Goal: Information Seeking & Learning: Learn about a topic

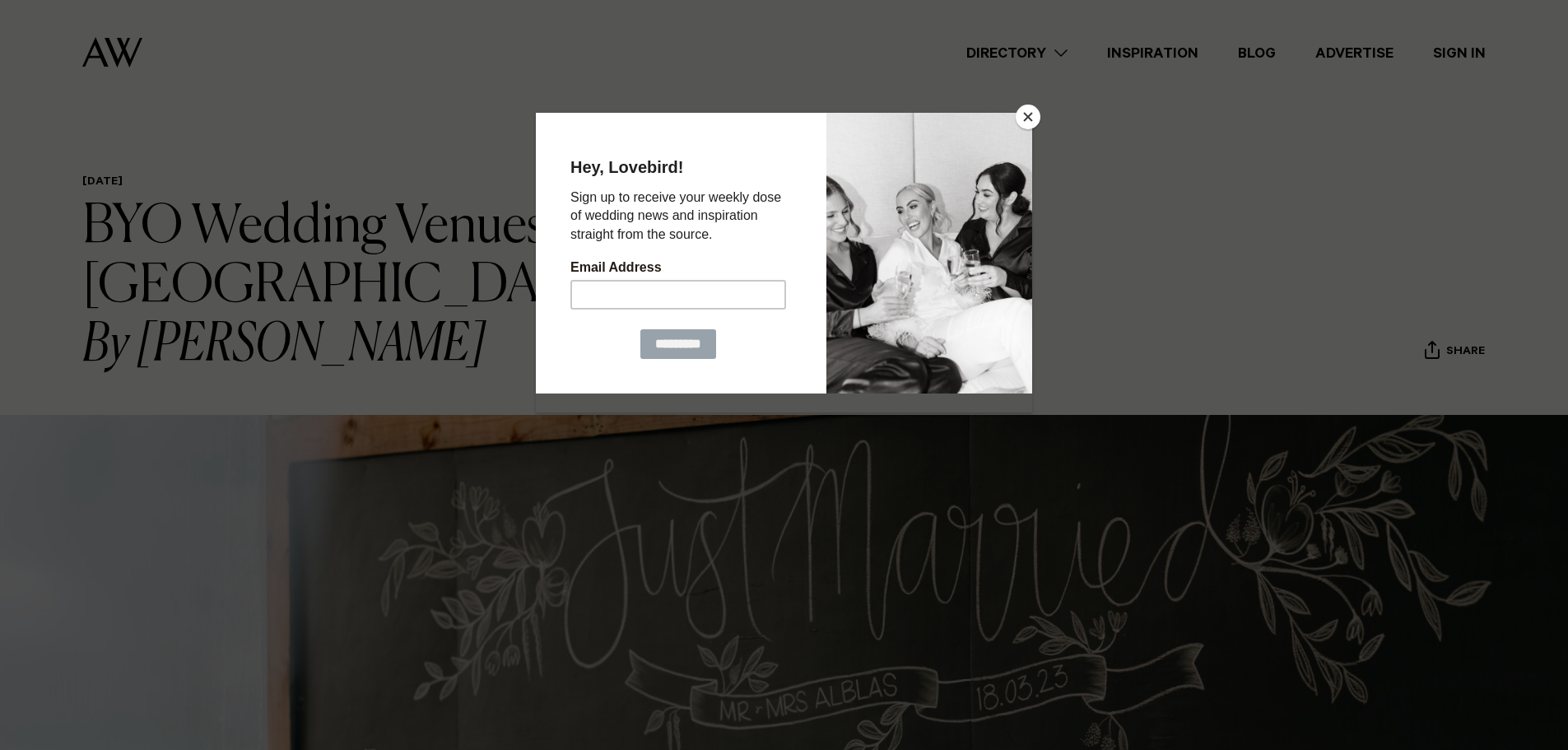
click at [1017, 125] on div at bounding box center [929, 252] width 206 height 281
click at [1037, 122] on button "Close" at bounding box center [1028, 117] width 25 height 25
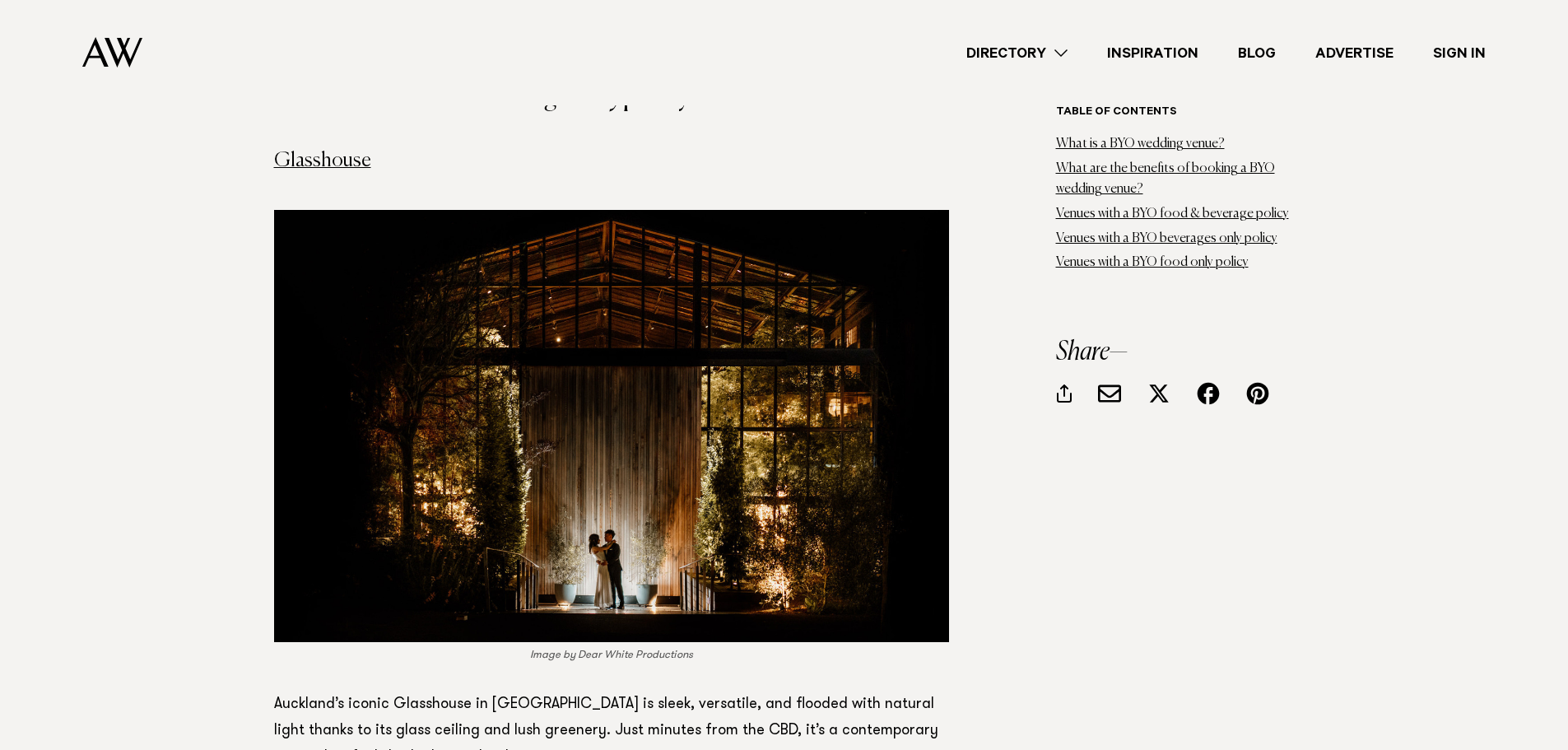
scroll to position [7165, 0]
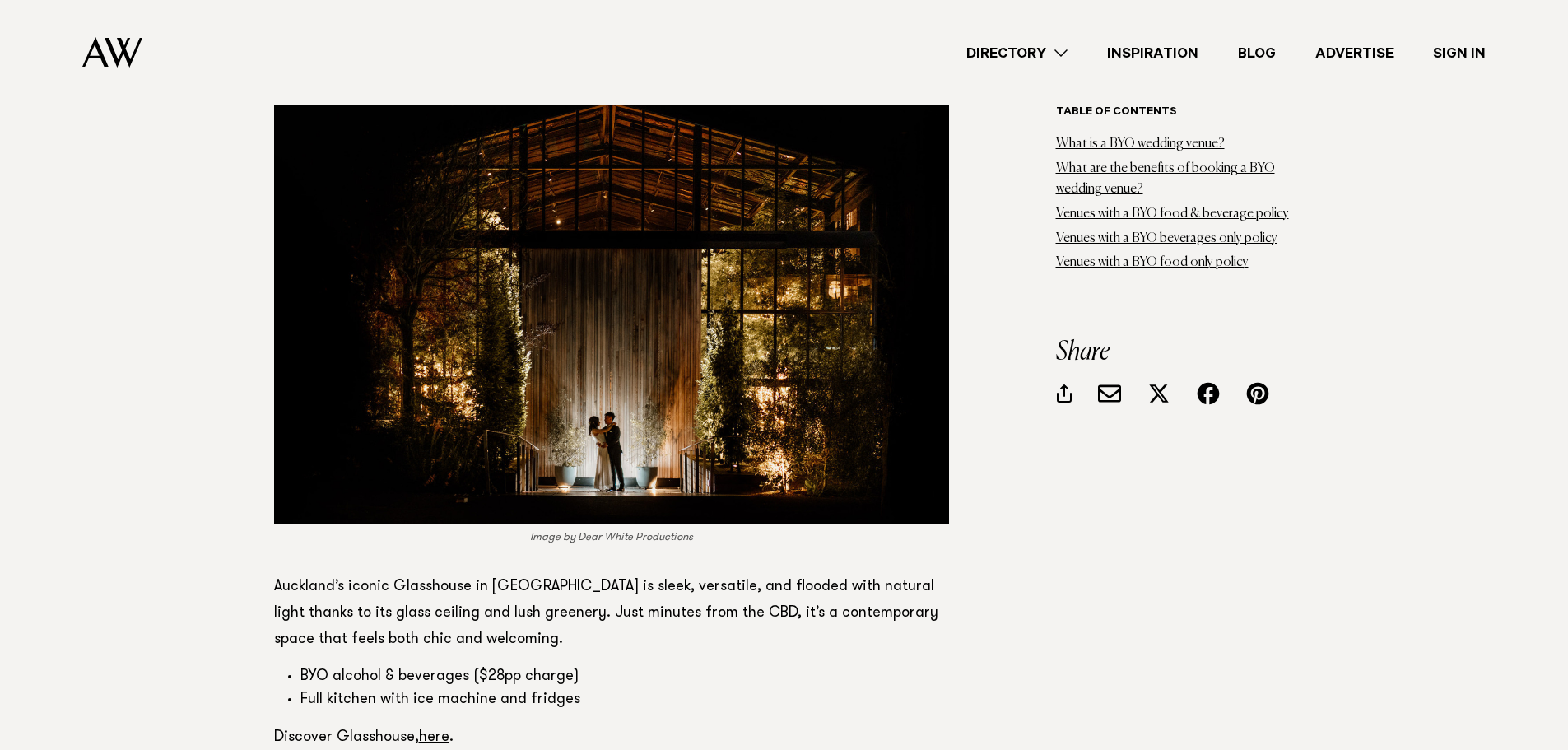
click at [429, 731] on link "here" at bounding box center [434, 739] width 31 height 15
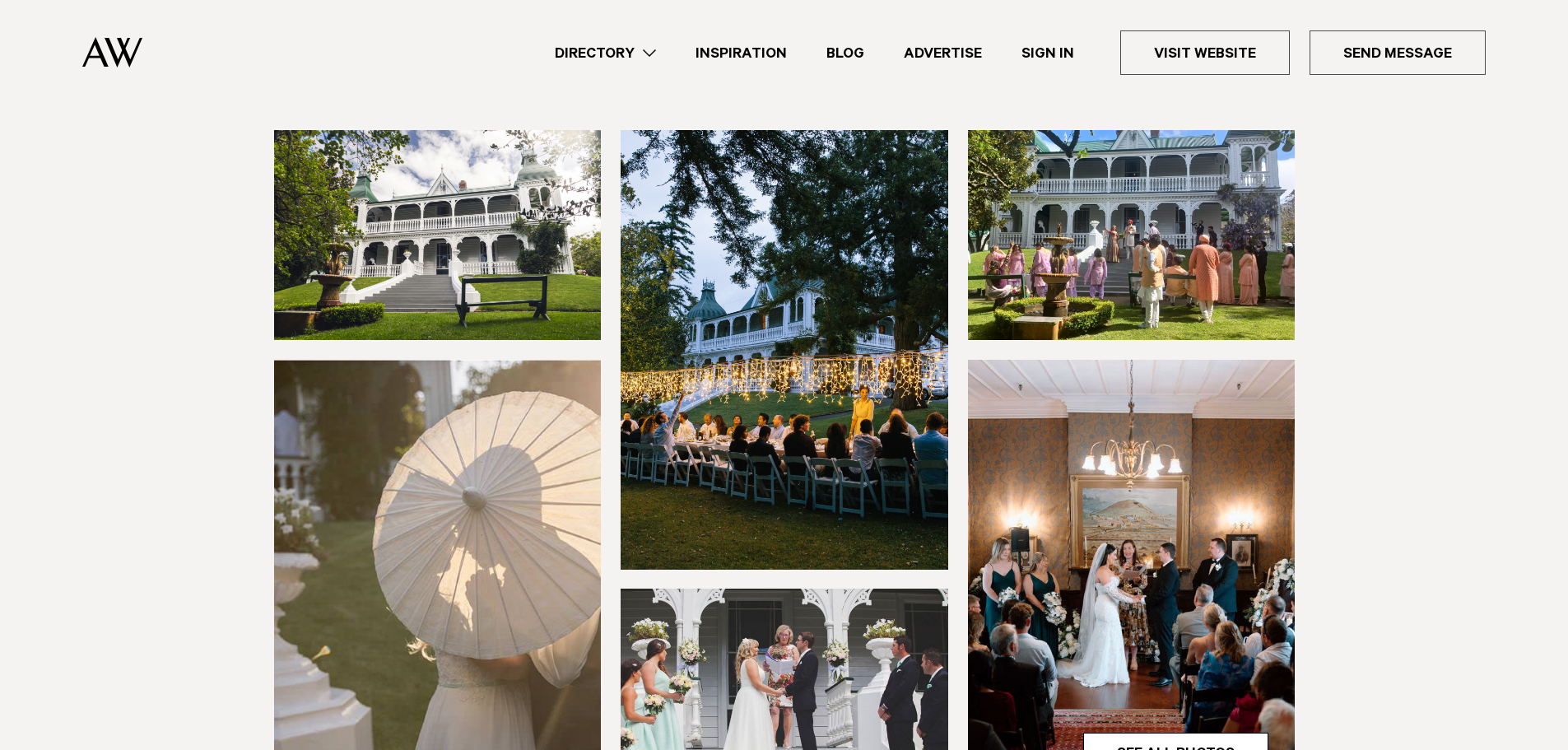
scroll to position [164, 0]
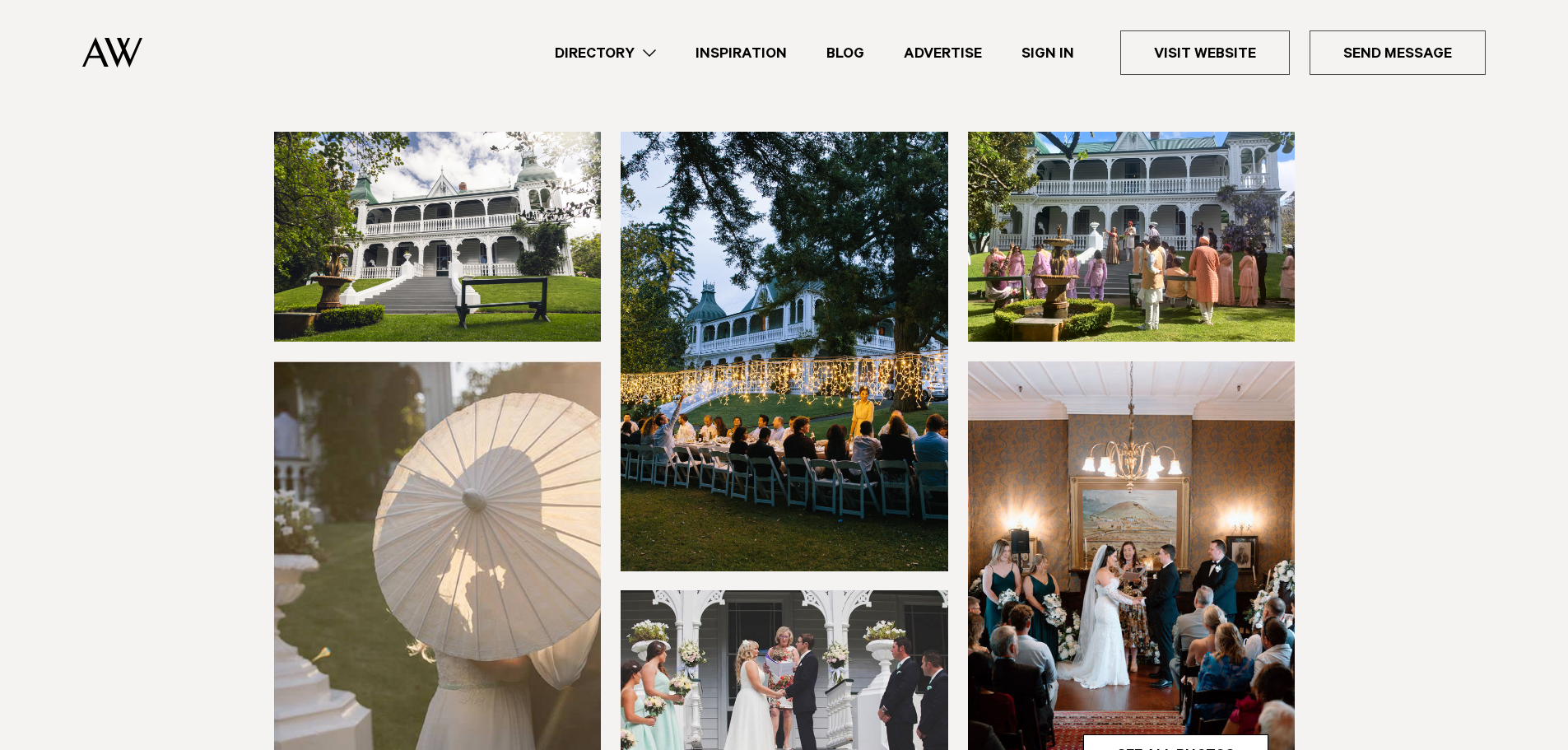
click at [1238, 56] on link "Visit Website" at bounding box center [1205, 53] width 170 height 45
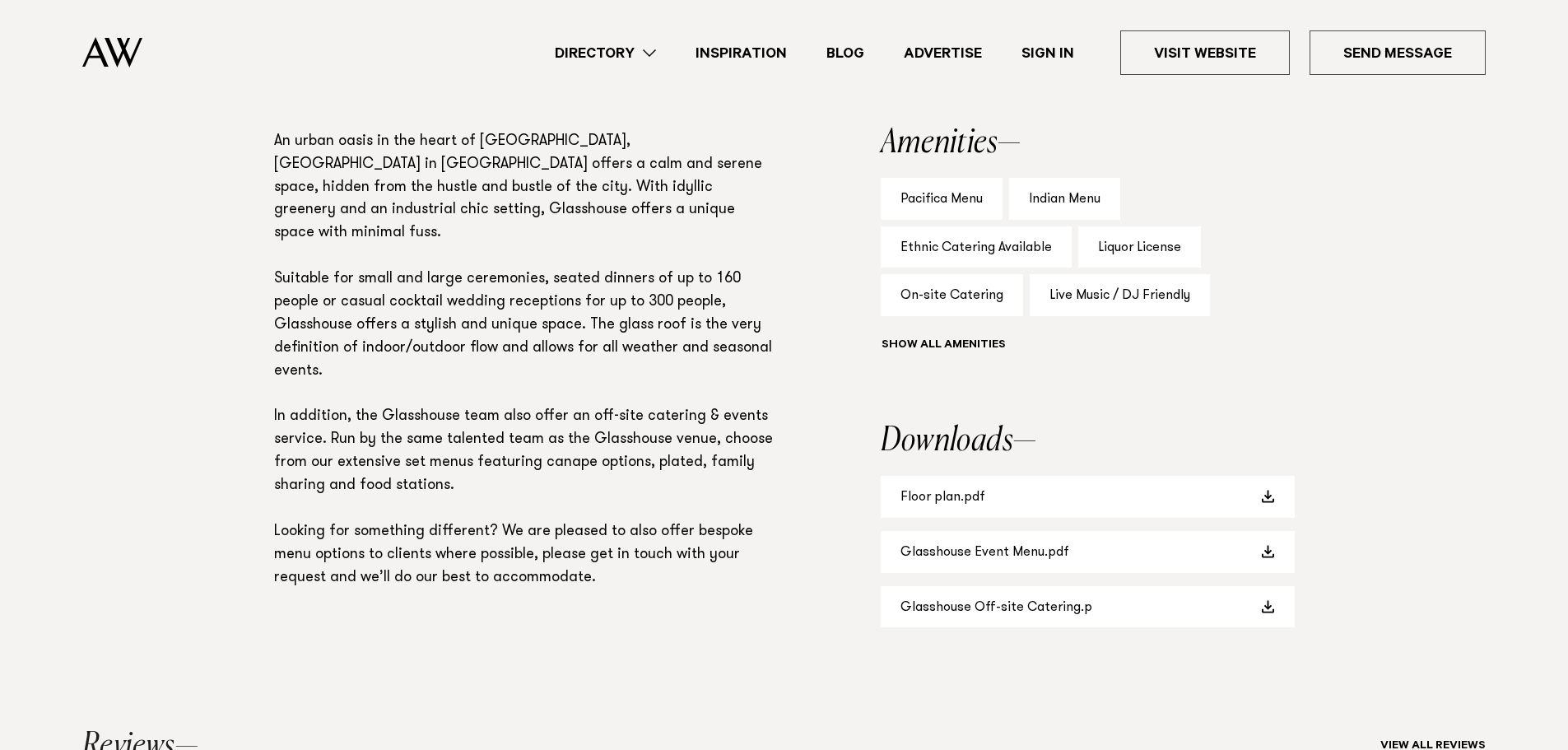
scroll to position [1071, 0]
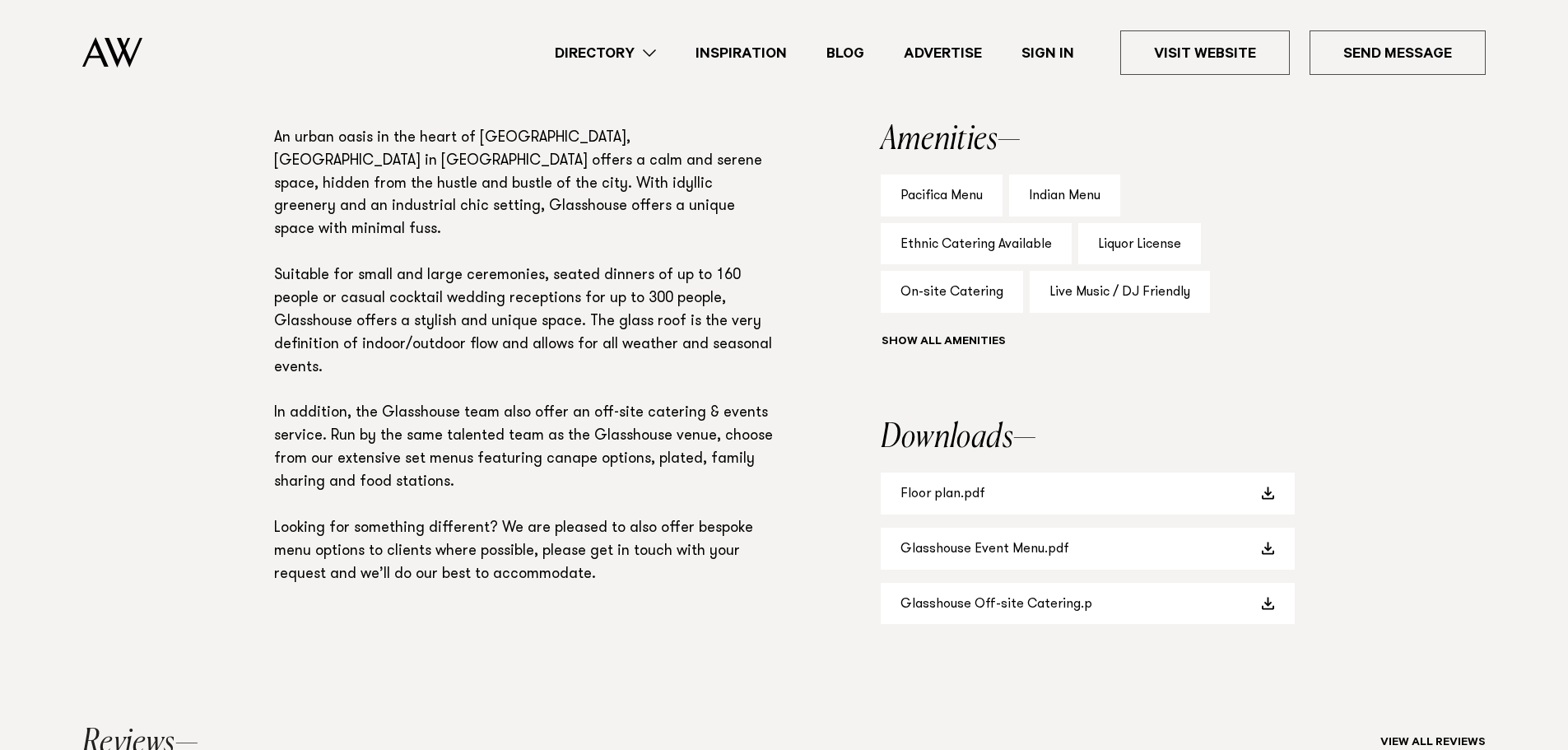
click at [985, 552] on link "Glasshouse Event Menu.pdf" at bounding box center [1088, 549] width 414 height 42
